Goal: Information Seeking & Learning: Learn about a topic

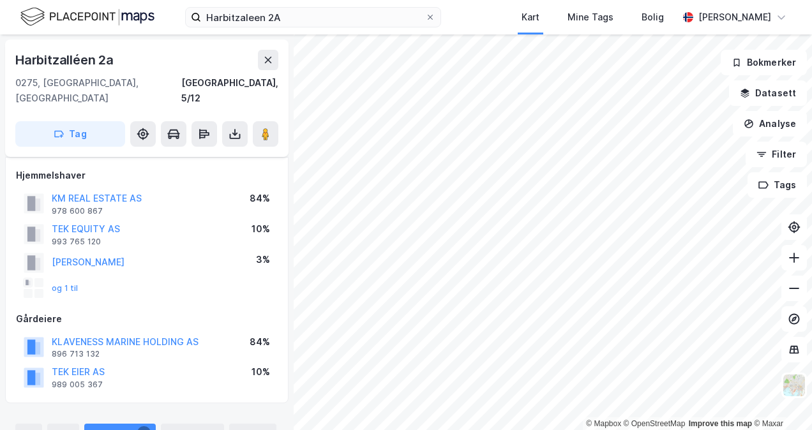
scroll to position [480, 0]
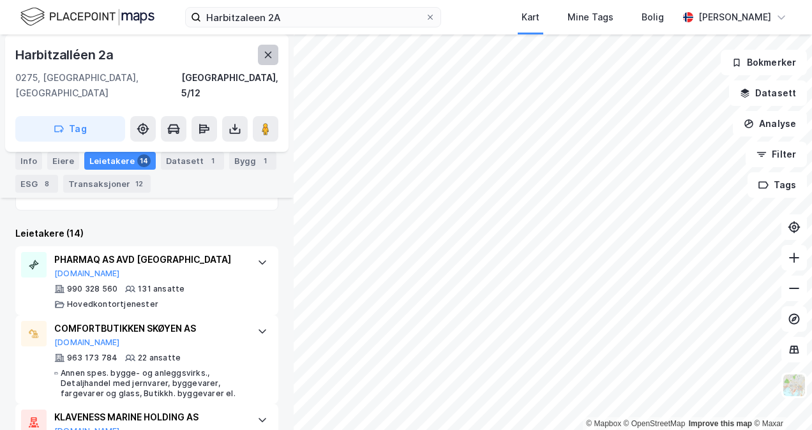
click at [272, 57] on icon at bounding box center [268, 55] width 10 height 10
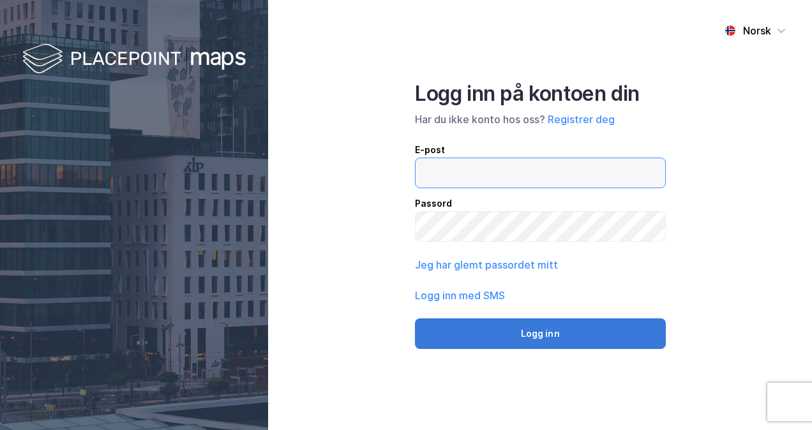
type input "[PERSON_NAME][EMAIL_ADDRESS][DOMAIN_NAME]"
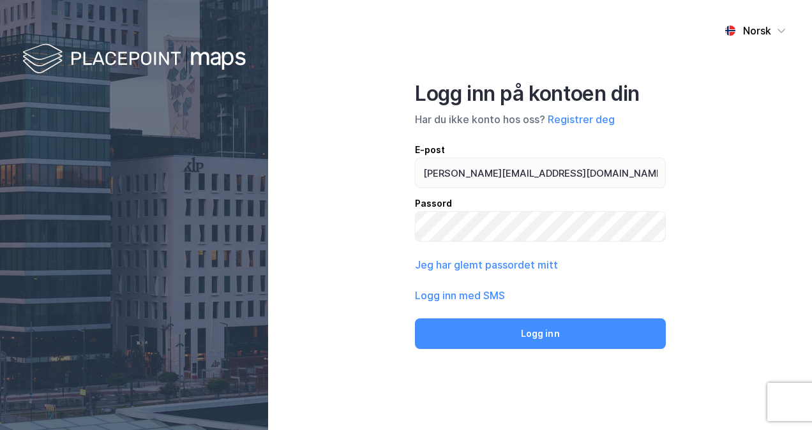
click at [541, 335] on button "Logg inn" at bounding box center [540, 334] width 251 height 31
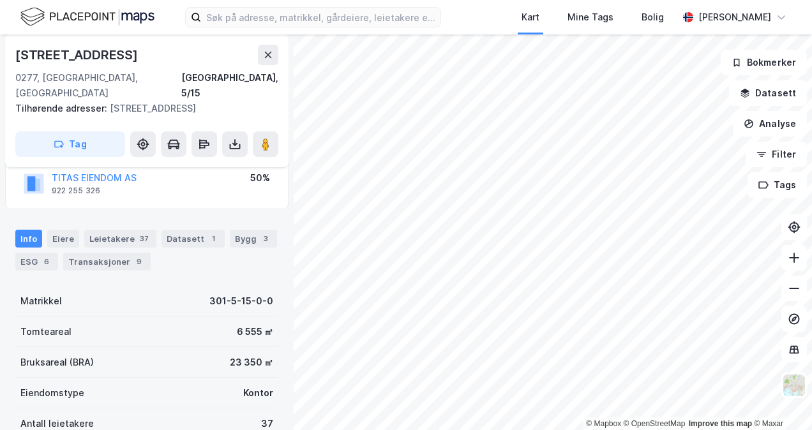
scroll to position [128, 0]
click at [118, 229] on div "Leietakere 37" at bounding box center [120, 238] width 72 height 18
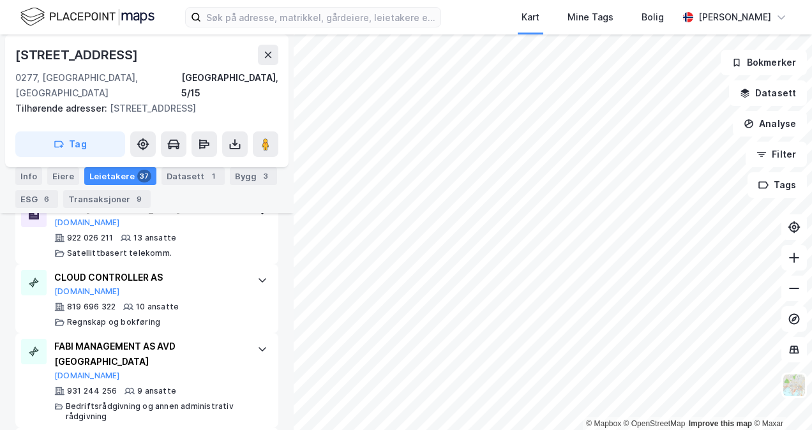
scroll to position [1746, 0]
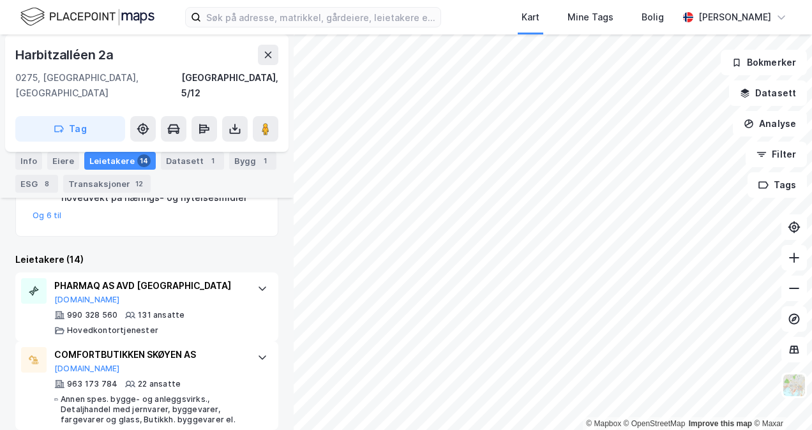
scroll to position [423, 0]
